Goal: Information Seeking & Learning: Learn about a topic

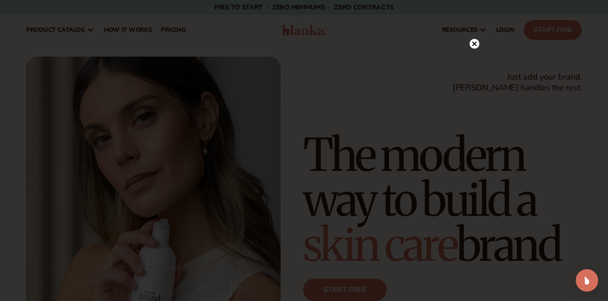
click at [476, 39] on circle at bounding box center [474, 44] width 10 height 10
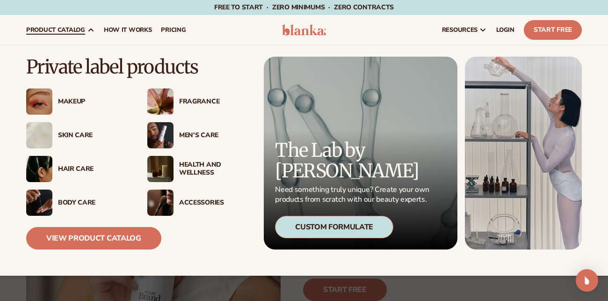
click at [57, 136] on div "Skin Care" at bounding box center [90, 135] width 76 height 8
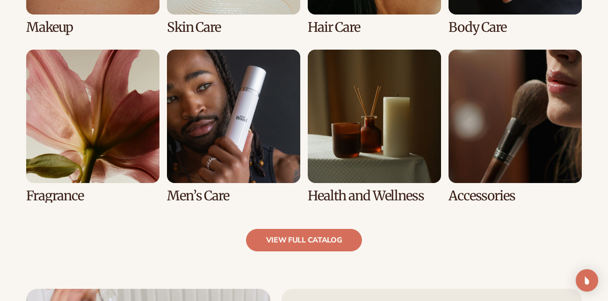
scroll to position [817, 0]
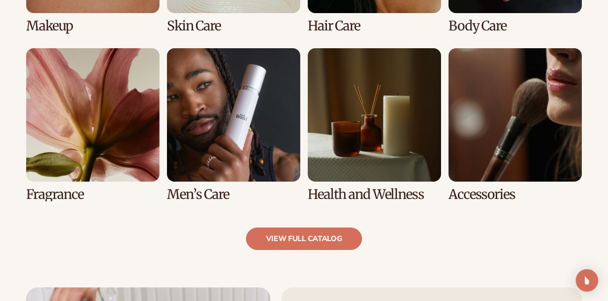
click at [224, 114] on link "6 / 8" at bounding box center [233, 124] width 133 height 153
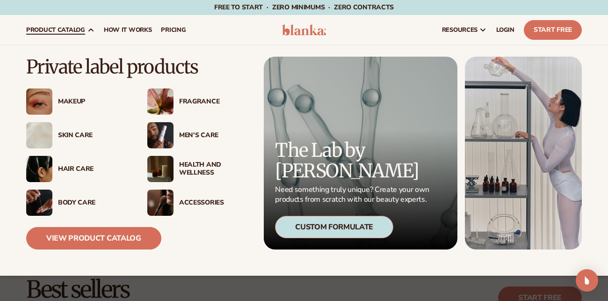
click at [319, 231] on div "Custom Formulate" at bounding box center [334, 227] width 118 height 22
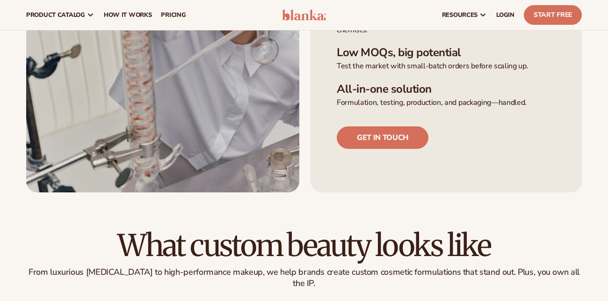
scroll to position [363, 0]
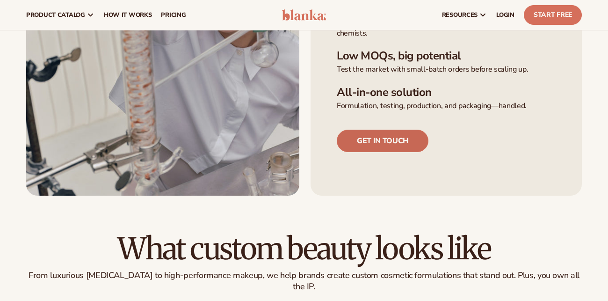
click at [357, 140] on link "Get in touch" at bounding box center [383, 141] width 92 height 22
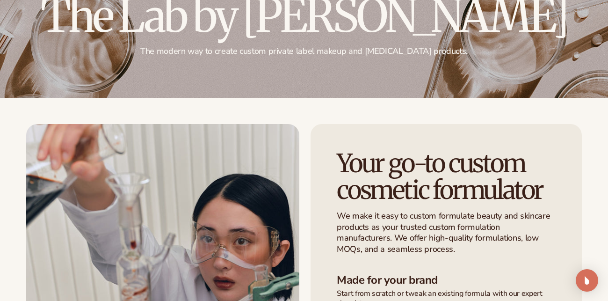
scroll to position [0, 0]
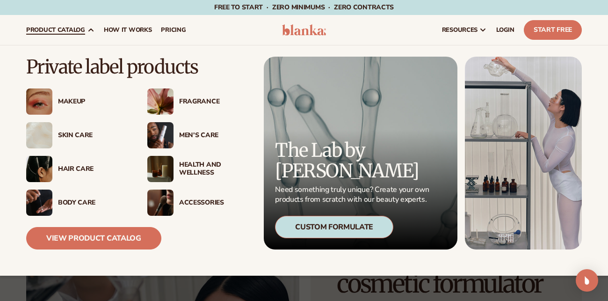
click at [79, 138] on div "Skin Care" at bounding box center [93, 135] width 71 height 8
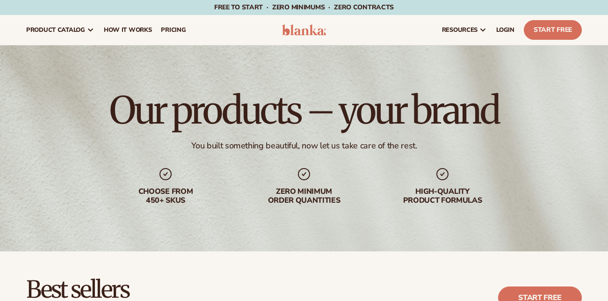
scroll to position [239, 0]
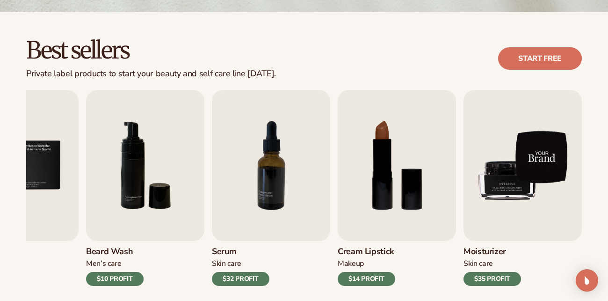
click at [479, 220] on img "9 / 9" at bounding box center [522, 165] width 118 height 151
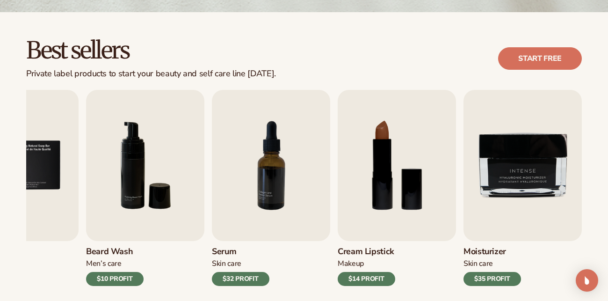
click at [489, 283] on div "$35 PROFIT" at bounding box center [492, 279] width 58 height 14
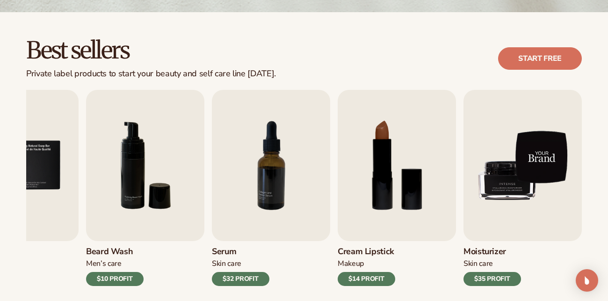
click at [519, 210] on img "9 / 9" at bounding box center [522, 165] width 118 height 151
click at [511, 213] on img "9 / 9" at bounding box center [522, 165] width 118 height 151
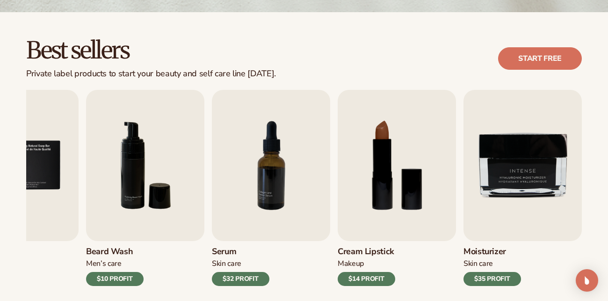
click at [495, 251] on h3 "Moisturizer" at bounding box center [492, 251] width 58 height 10
click at [481, 264] on div "Skin Care" at bounding box center [492, 264] width 58 height 10
click at [538, 53] on link "Start free" at bounding box center [540, 58] width 84 height 22
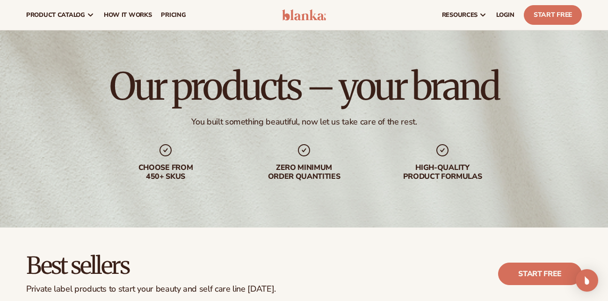
scroll to position [0, 0]
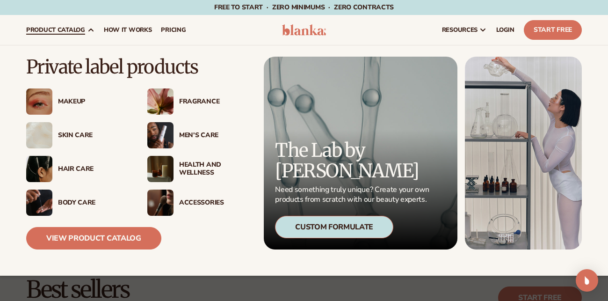
click at [75, 95] on div "Makeup" at bounding box center [77, 101] width 102 height 26
click at [101, 244] on link "View Product Catalog" at bounding box center [93, 238] width 135 height 22
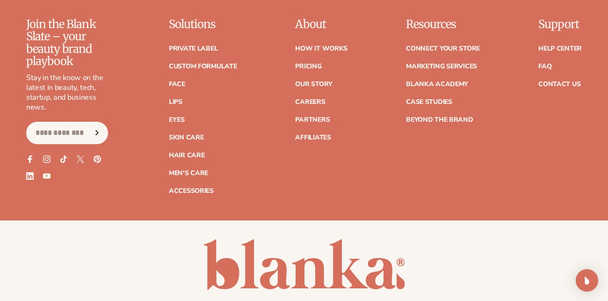
scroll to position [1723, 0]
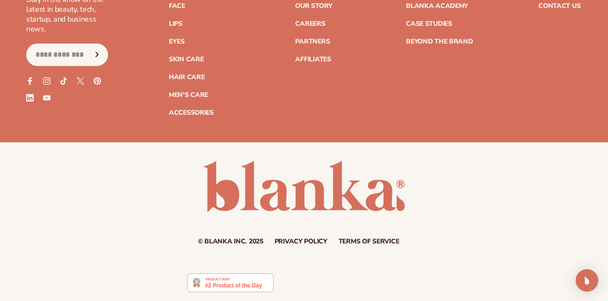
click at [267, 281] on img at bounding box center [230, 282] width 87 height 19
